Goal: Navigation & Orientation: Find specific page/section

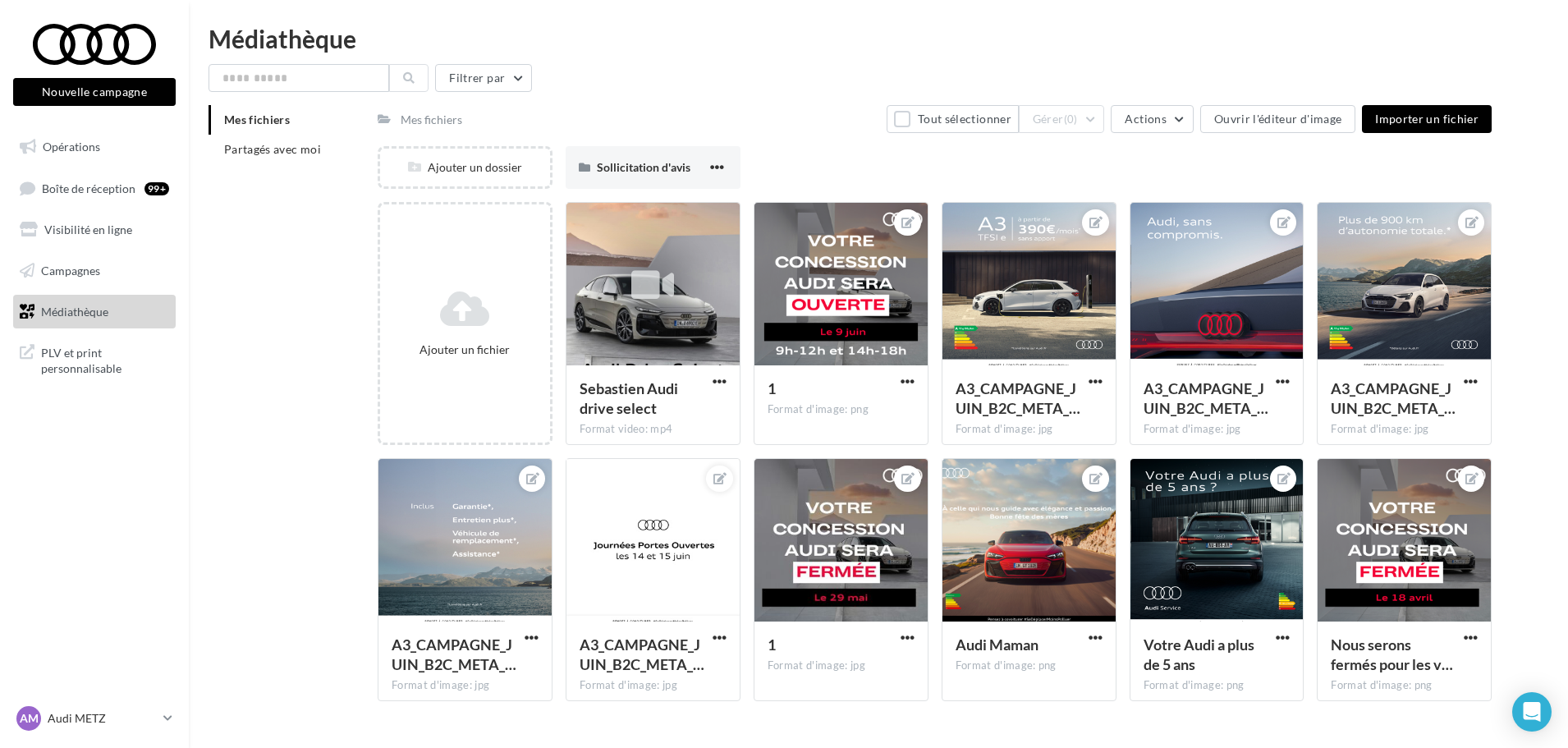
click at [294, 127] on li "Mes fichiers" at bounding box center [287, 120] width 156 height 30
click at [320, 162] on li "Partagés avec moi" at bounding box center [287, 150] width 156 height 30
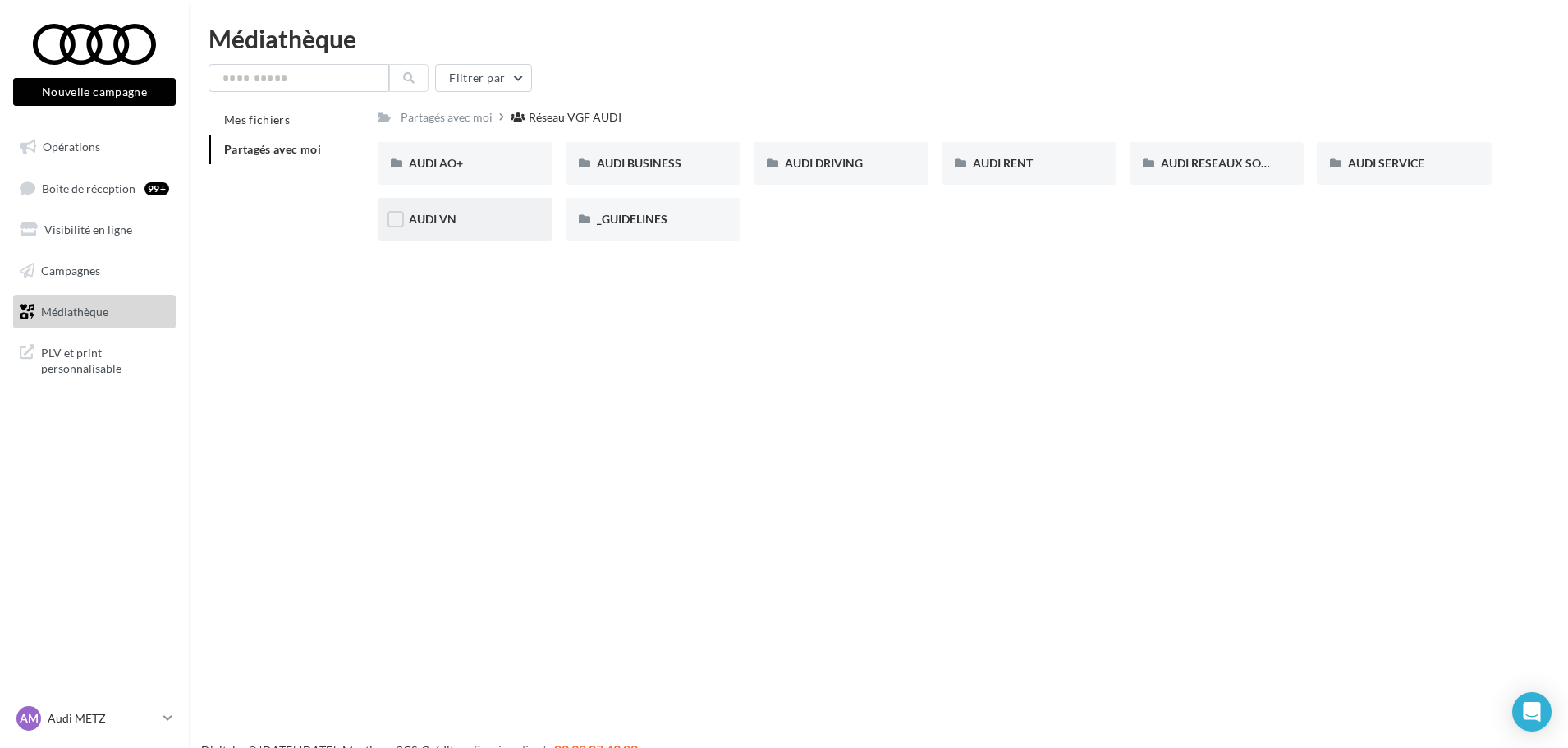
click at [472, 223] on div "AUDI VN" at bounding box center [465, 219] width 112 height 17
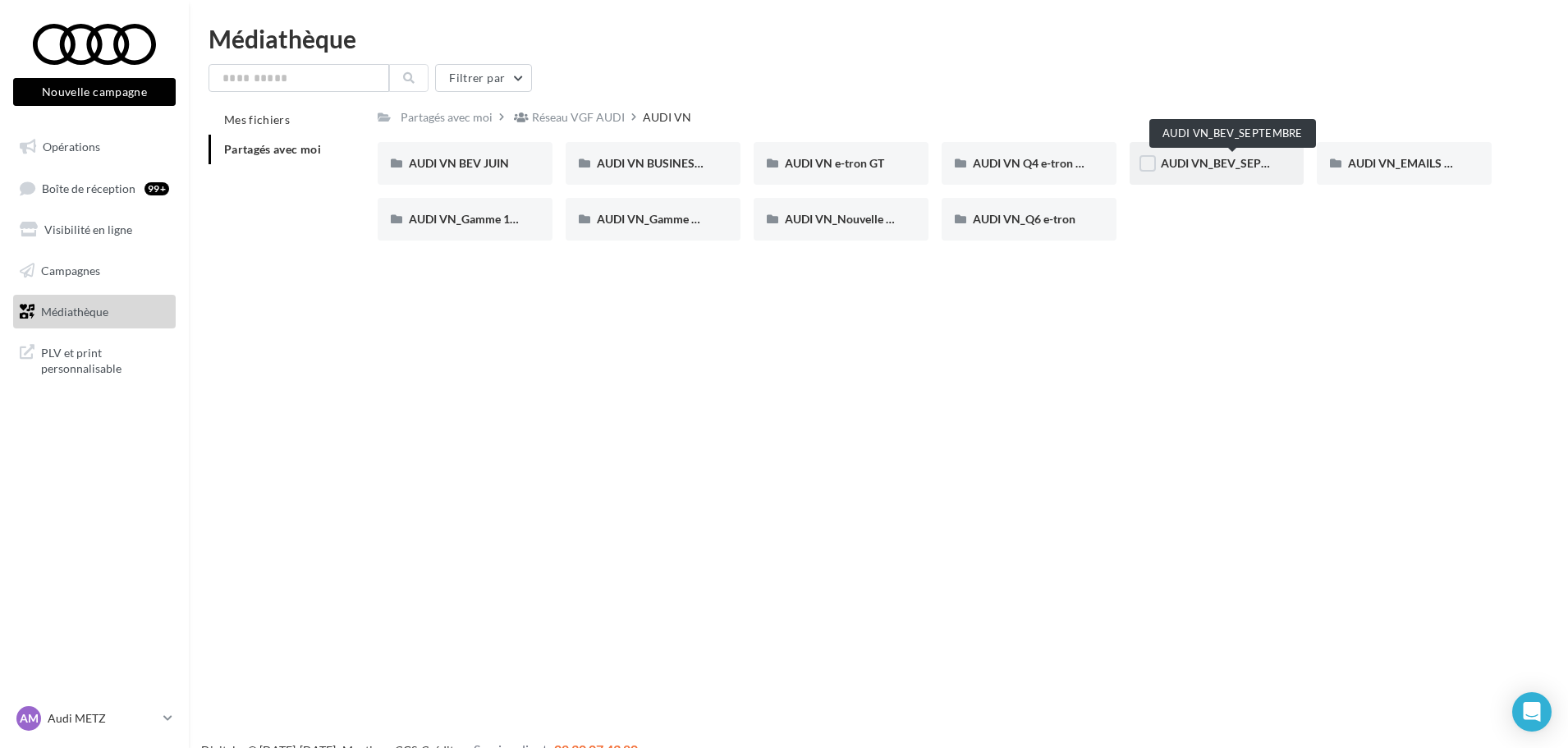
click at [1241, 160] on span "AUDI VN_BEV_SEPTEMBRE" at bounding box center [1234, 163] width 145 height 14
